Goal: Information Seeking & Learning: Learn about a topic

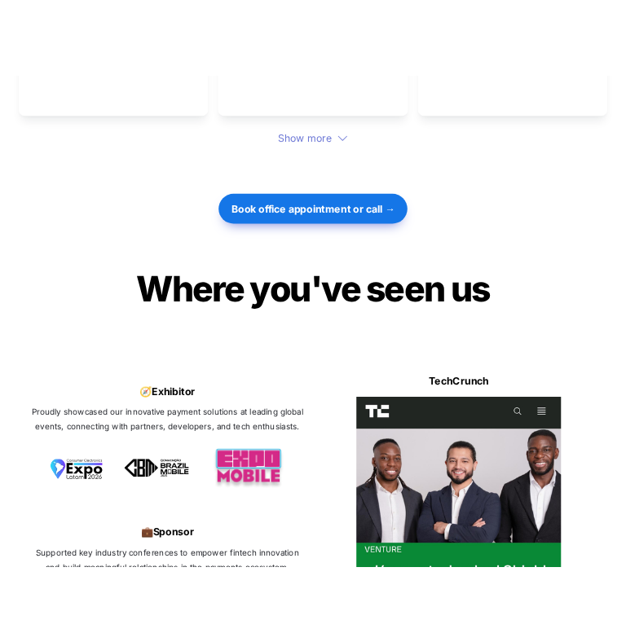
scroll to position [5191, 0]
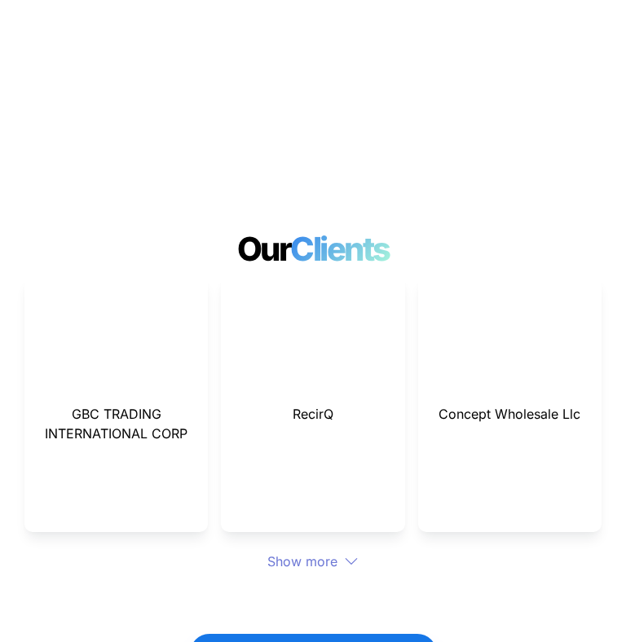
scroll to position [5836, 0]
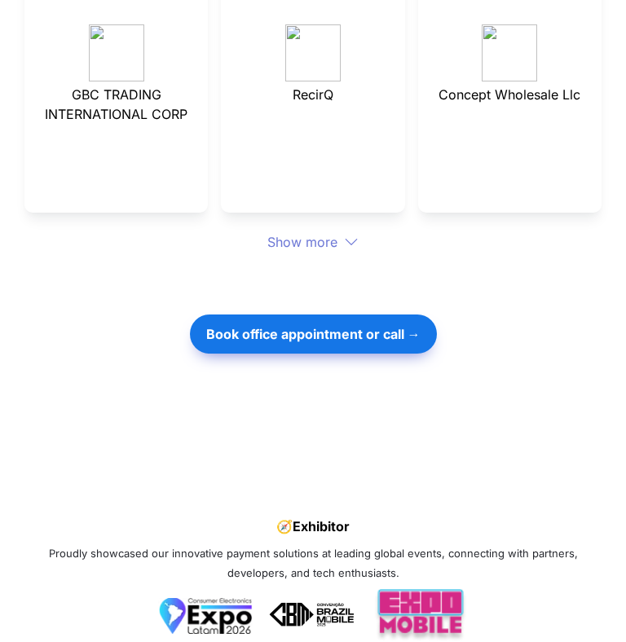
scroll to position [6175, 0]
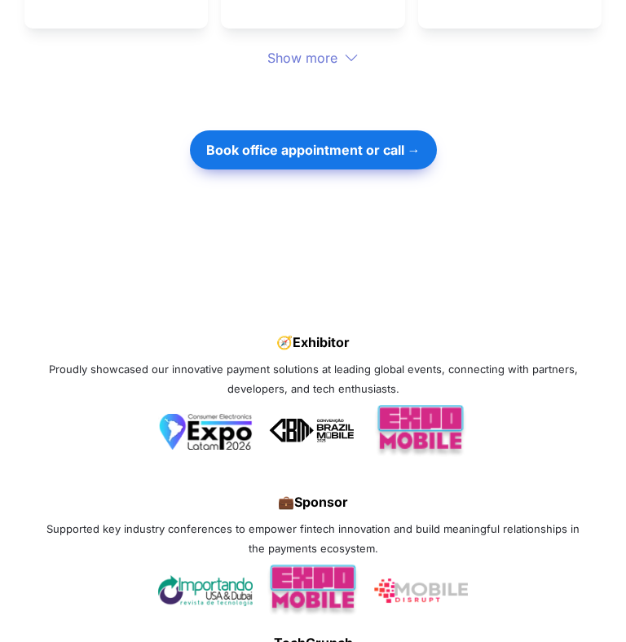
scroll to position [6355, 0]
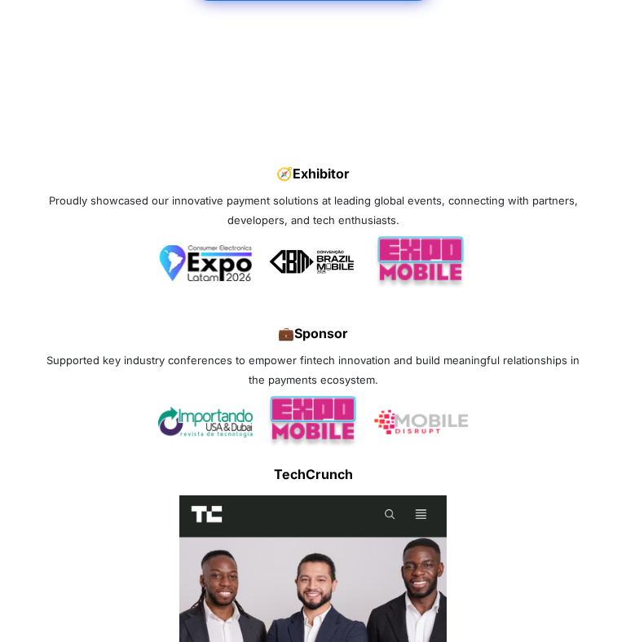
scroll to position [6523, 0]
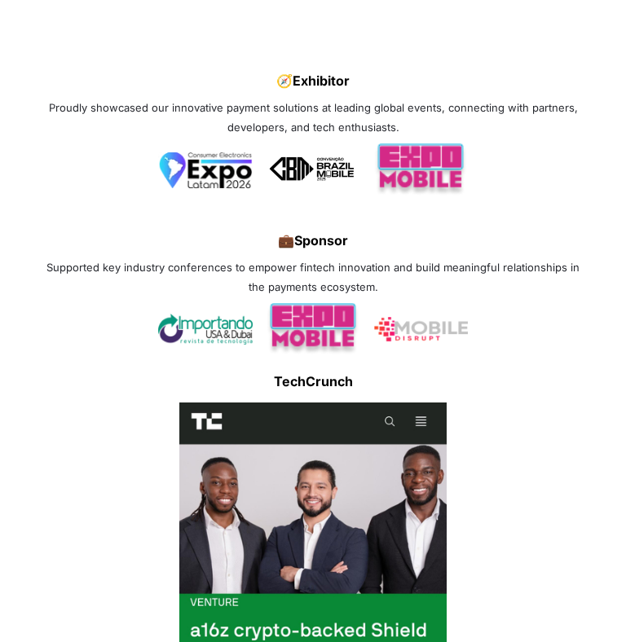
scroll to position [6683, 0]
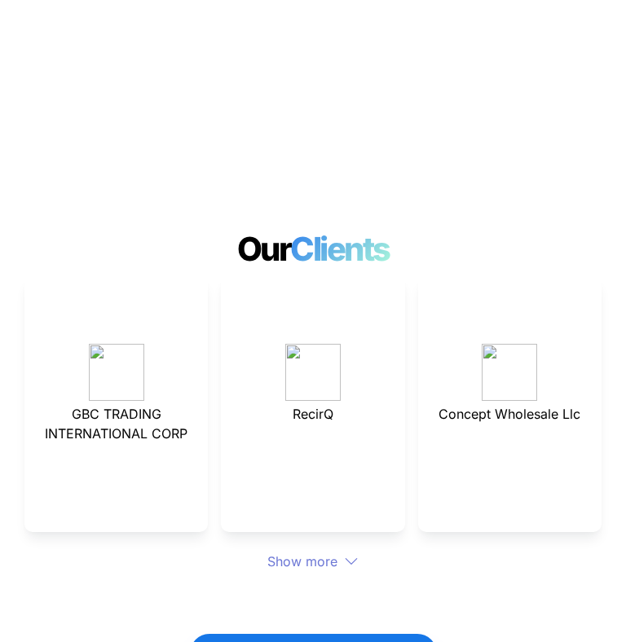
scroll to position [5540, 0]
